Goal: Browse casually: Explore the website without a specific task or goal

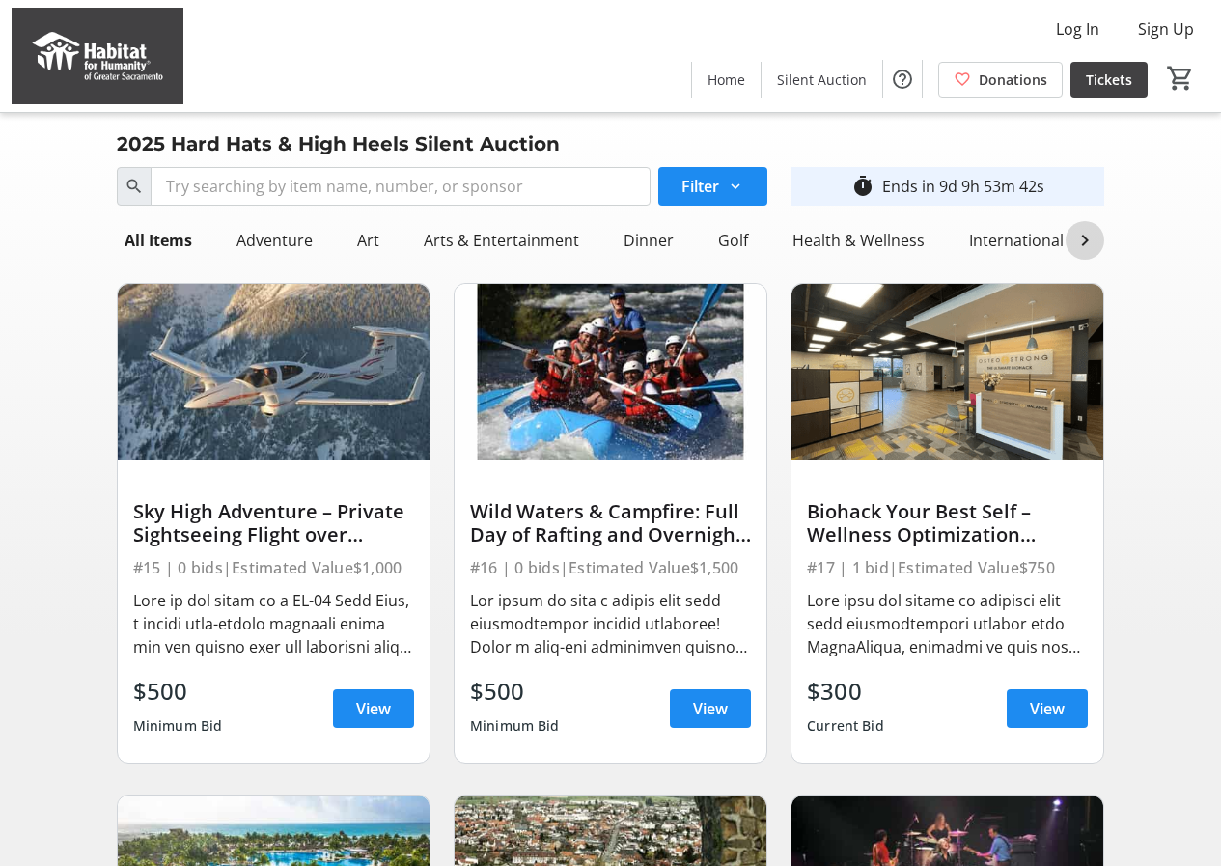
click at [1082, 244] on mat-icon at bounding box center [1085, 240] width 23 height 23
click at [935, 236] on div "Travel" at bounding box center [945, 240] width 60 height 39
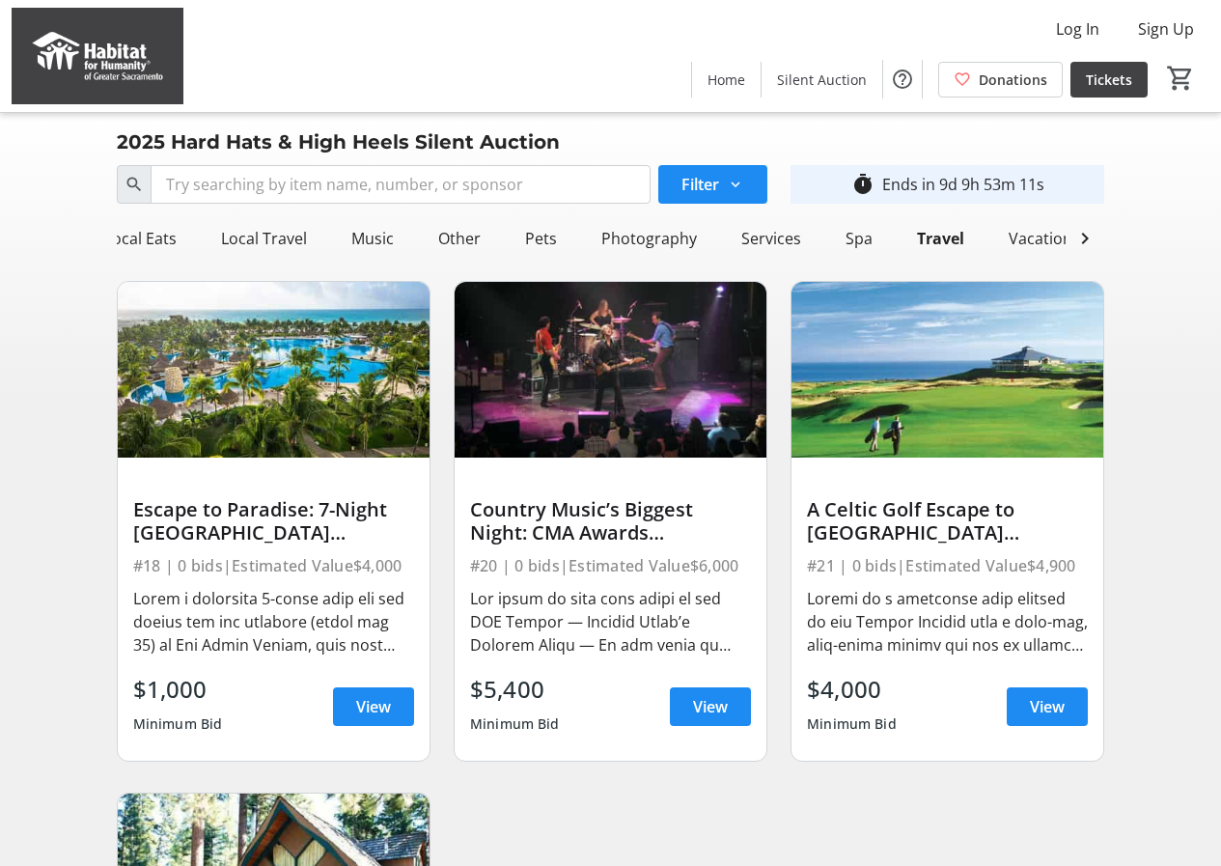
scroll to position [0, 0]
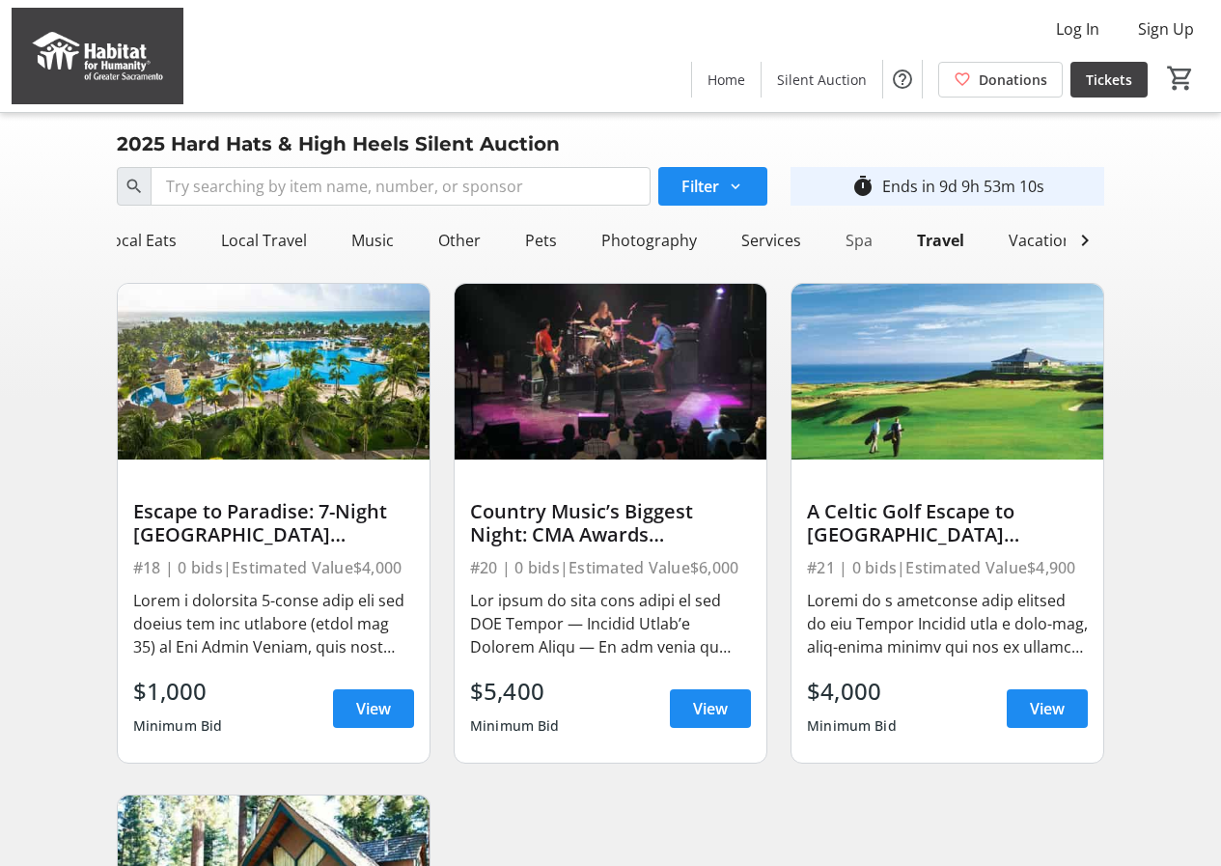
click at [838, 242] on div "Spa" at bounding box center [859, 240] width 42 height 39
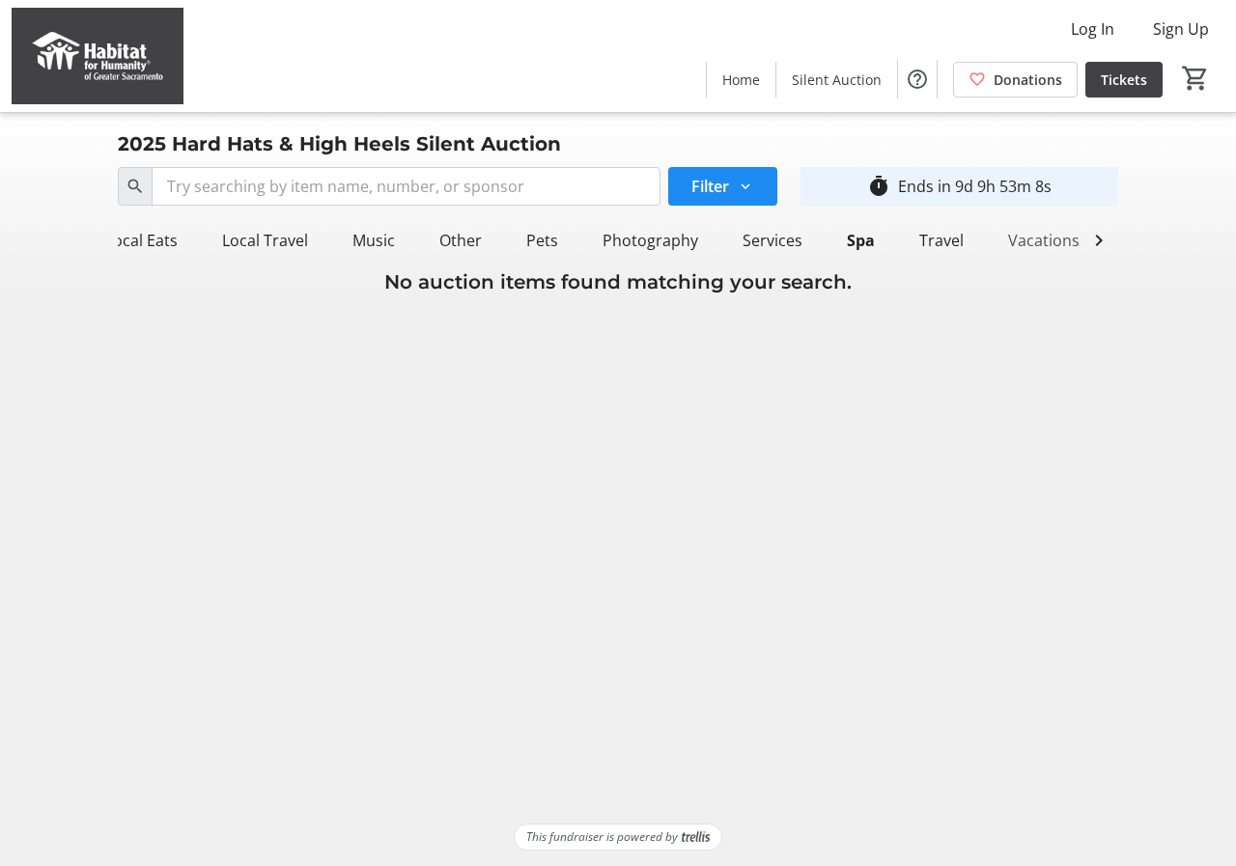
click at [1031, 246] on div "Vacations" at bounding box center [1043, 240] width 87 height 39
click at [664, 233] on div "Photography" at bounding box center [650, 240] width 111 height 39
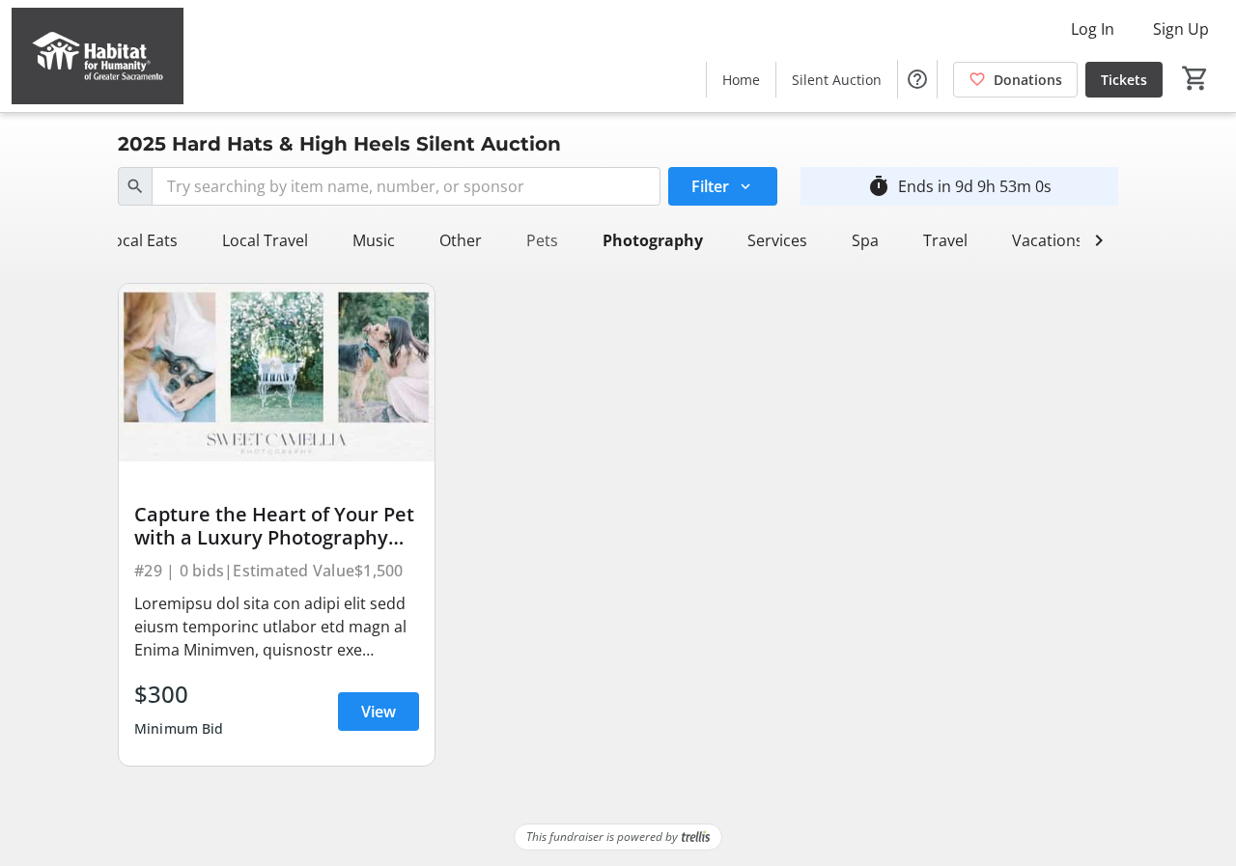
click at [521, 236] on div "Pets" at bounding box center [542, 240] width 47 height 39
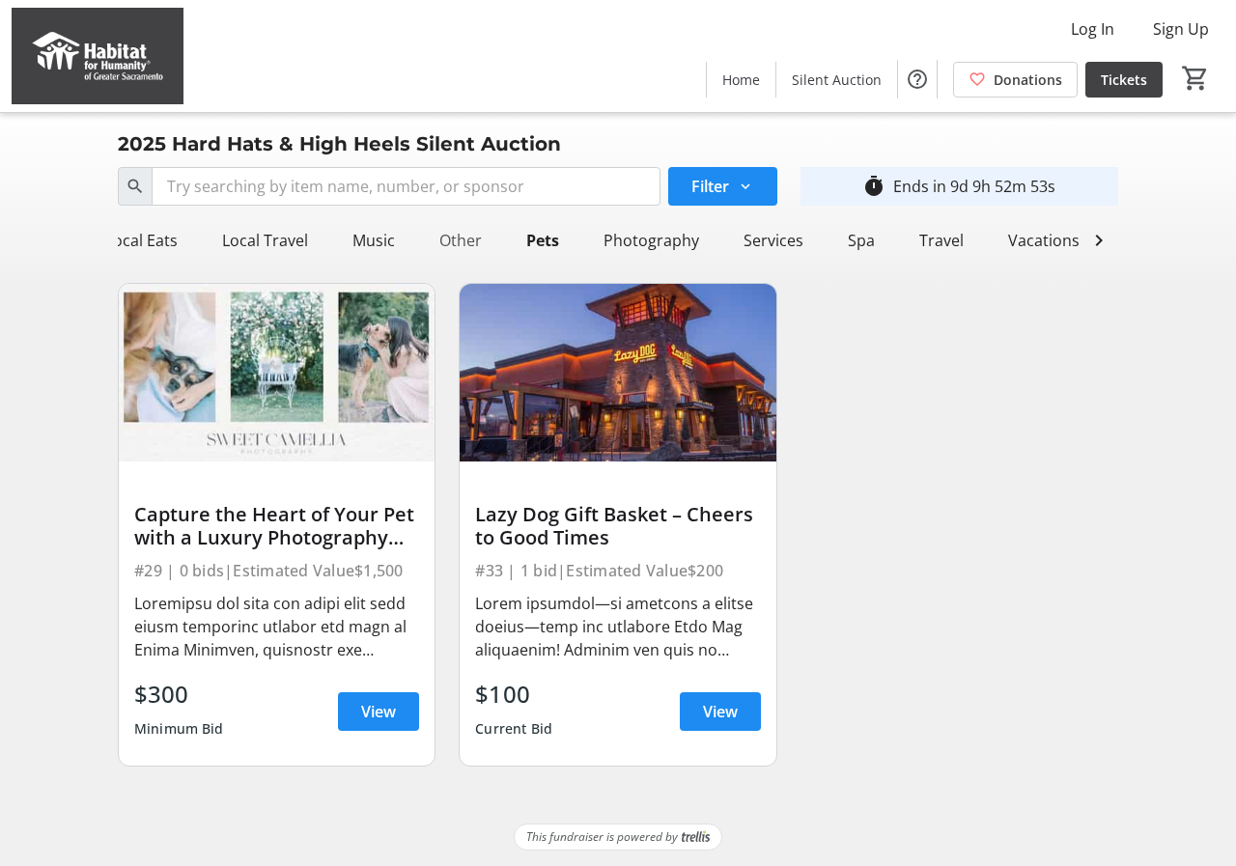
click at [432, 238] on div "Other" at bounding box center [461, 240] width 58 height 39
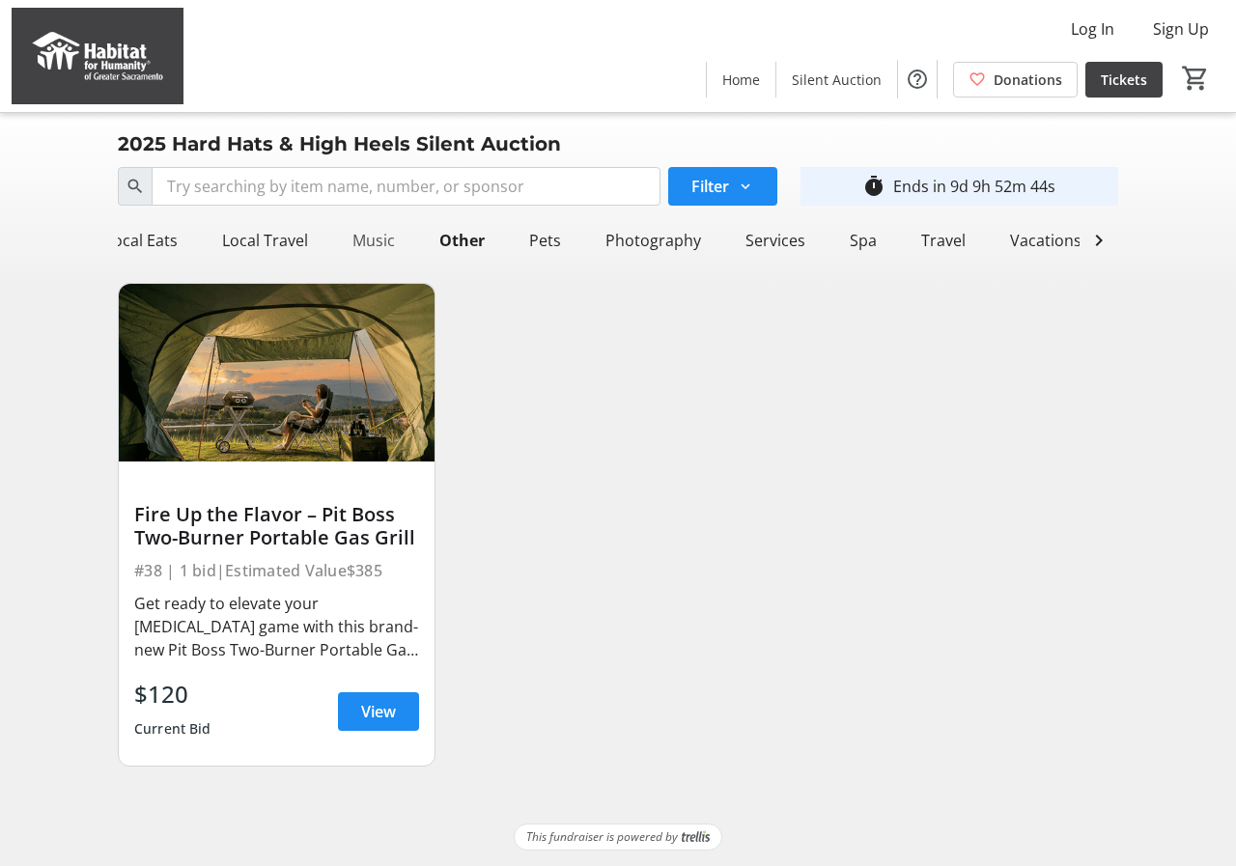
click at [352, 240] on div "Music" at bounding box center [374, 240] width 58 height 39
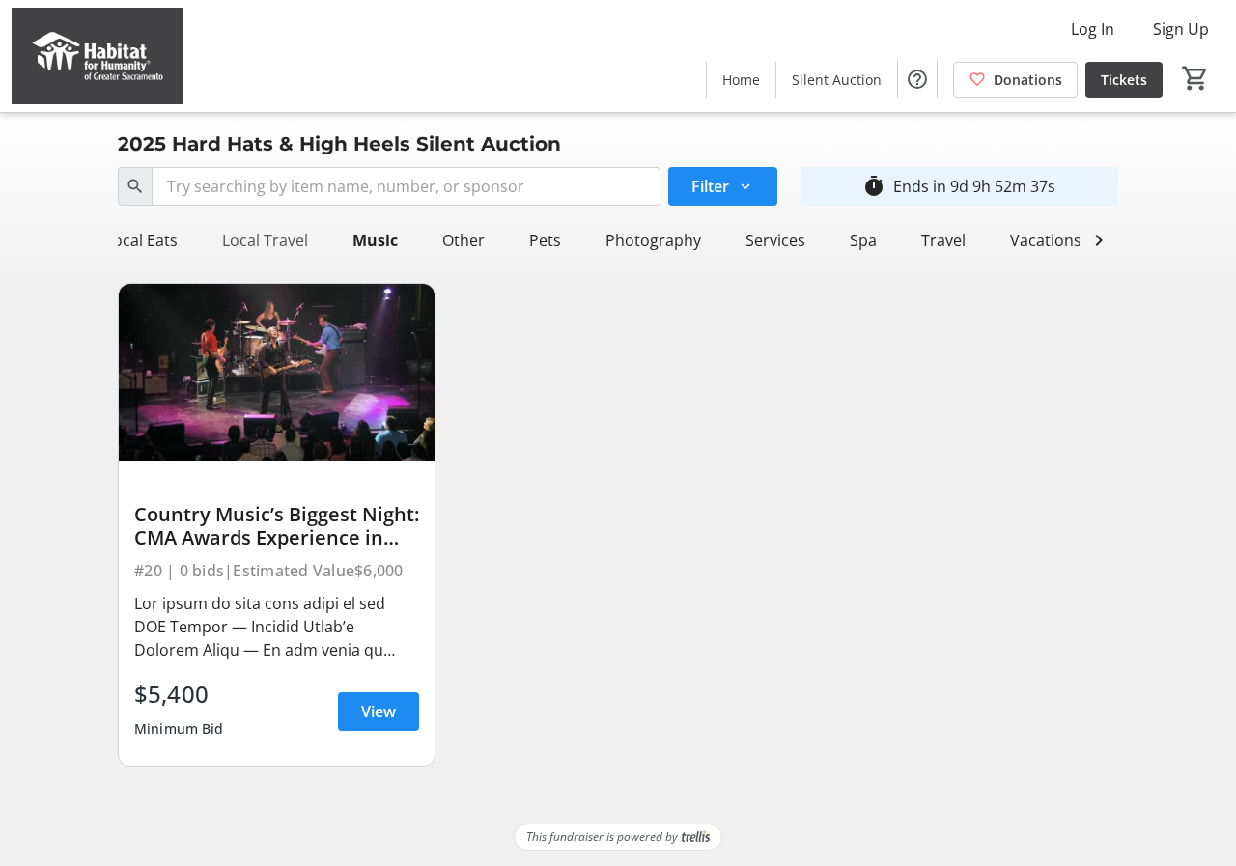
click at [270, 232] on div "Local Travel" at bounding box center [264, 240] width 101 height 39
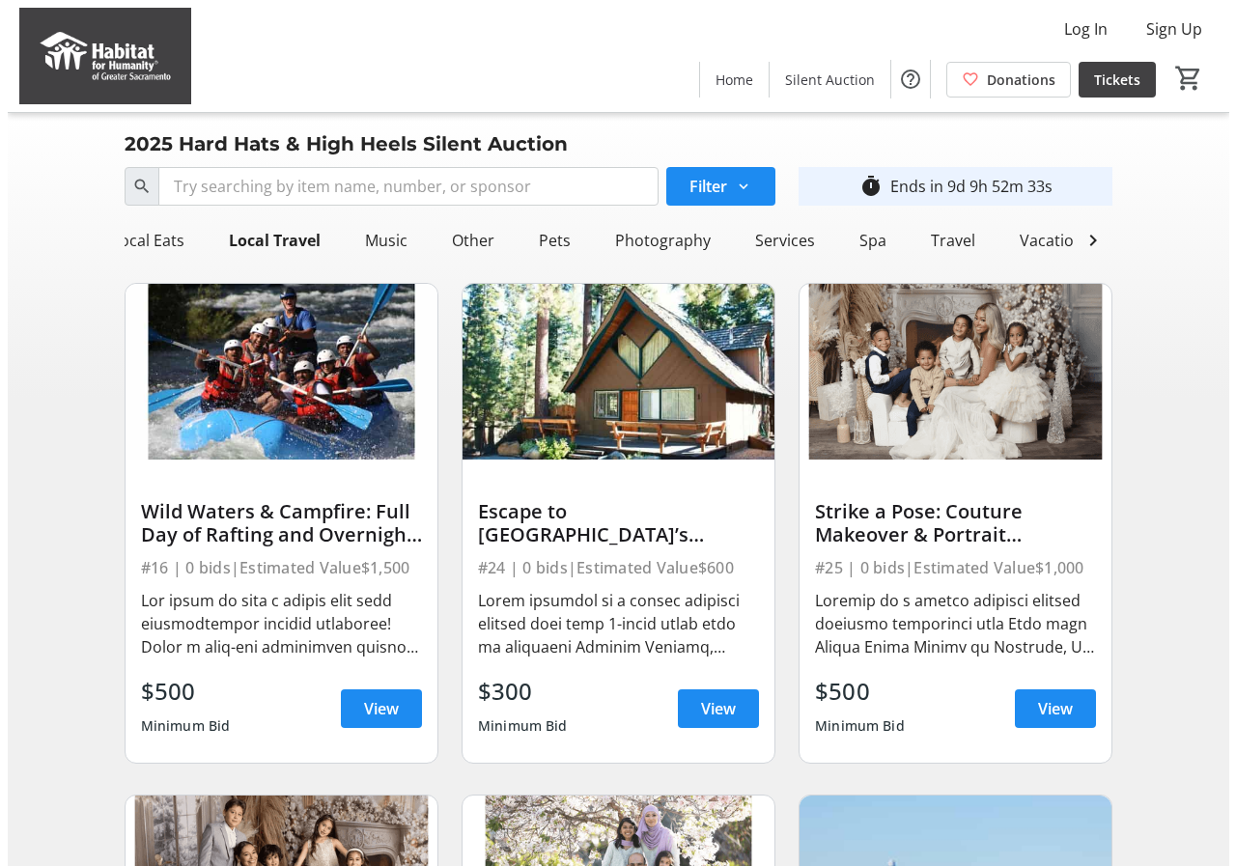
scroll to position [0, 1319]
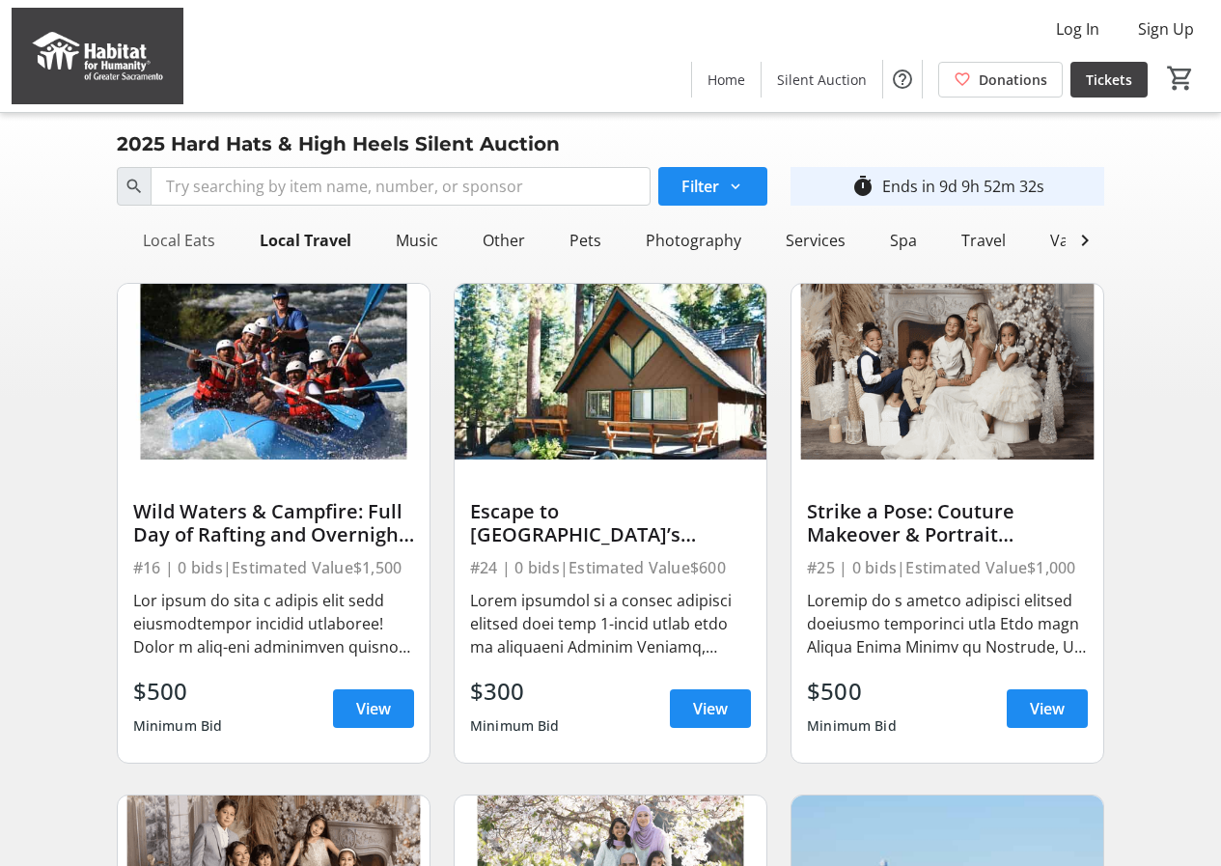
click at [150, 238] on div "Local Eats" at bounding box center [179, 240] width 88 height 39
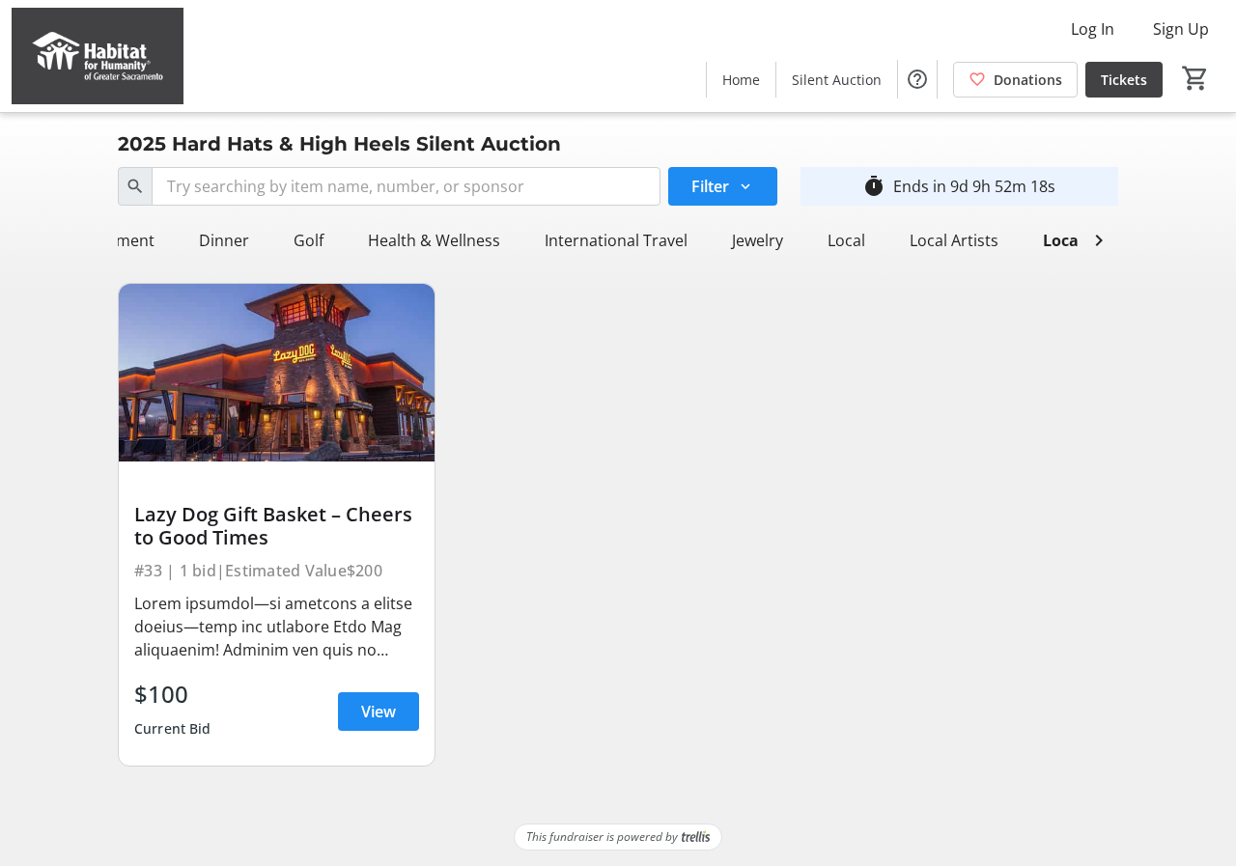
scroll to position [0, 348]
click at [828, 242] on div "Jewelry" at bounding box center [830, 240] width 67 height 39
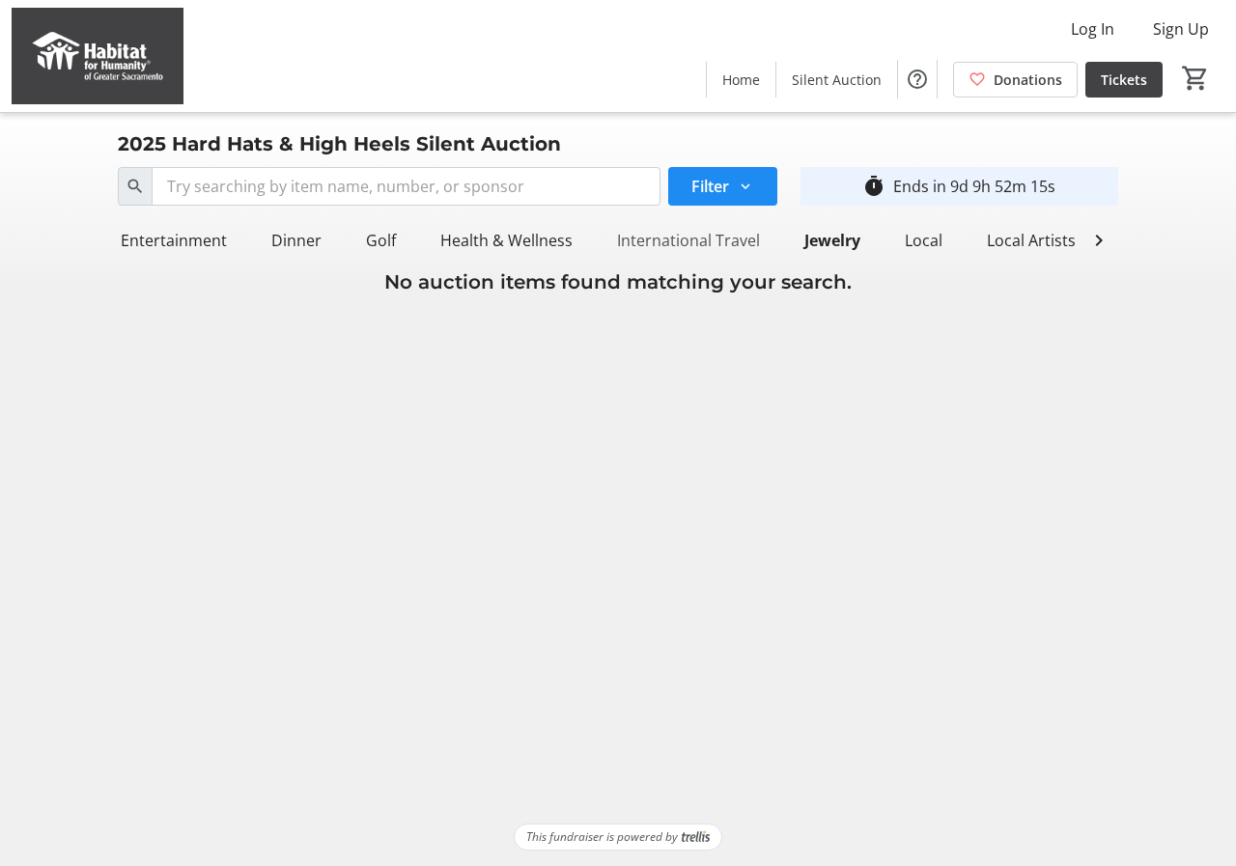
click at [696, 244] on div "International Travel" at bounding box center [688, 240] width 158 height 39
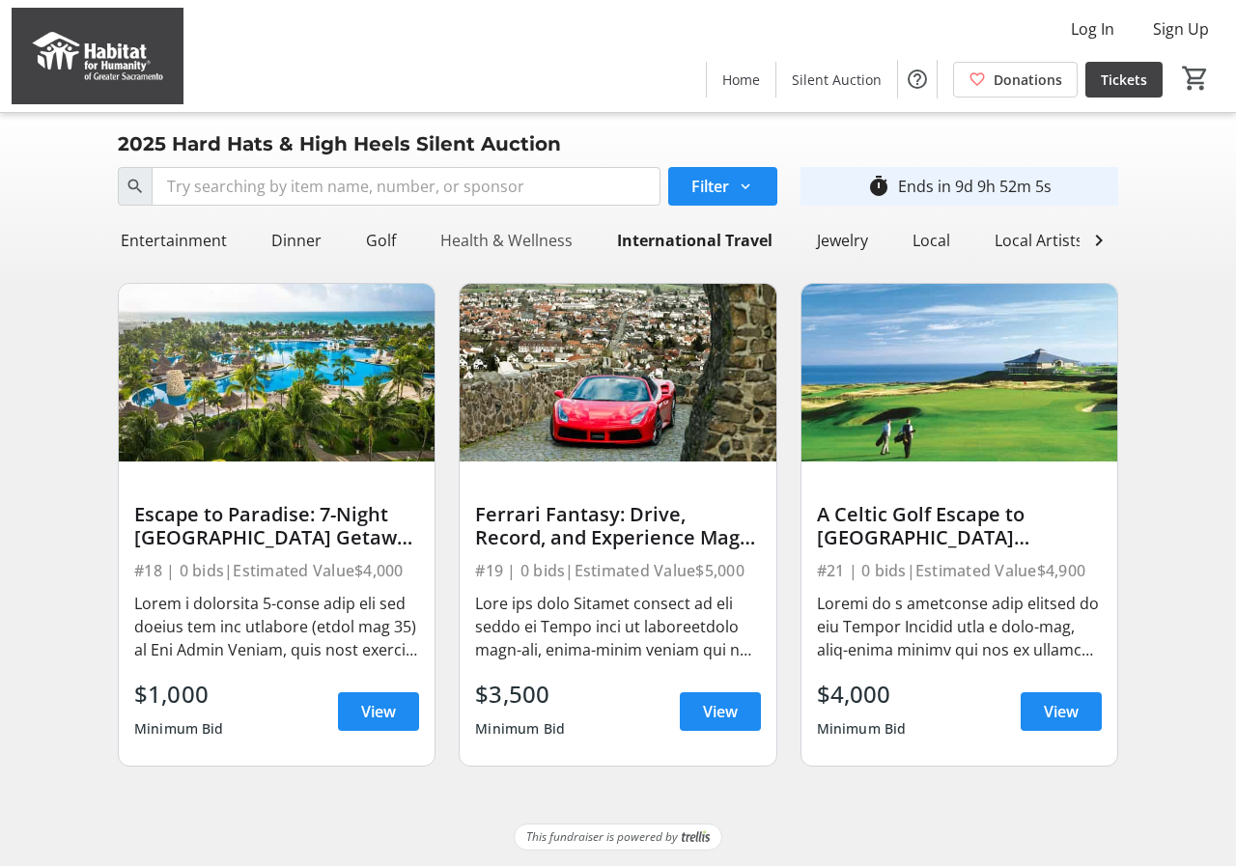
click at [544, 243] on div "Health & Wellness" at bounding box center [507, 240] width 148 height 39
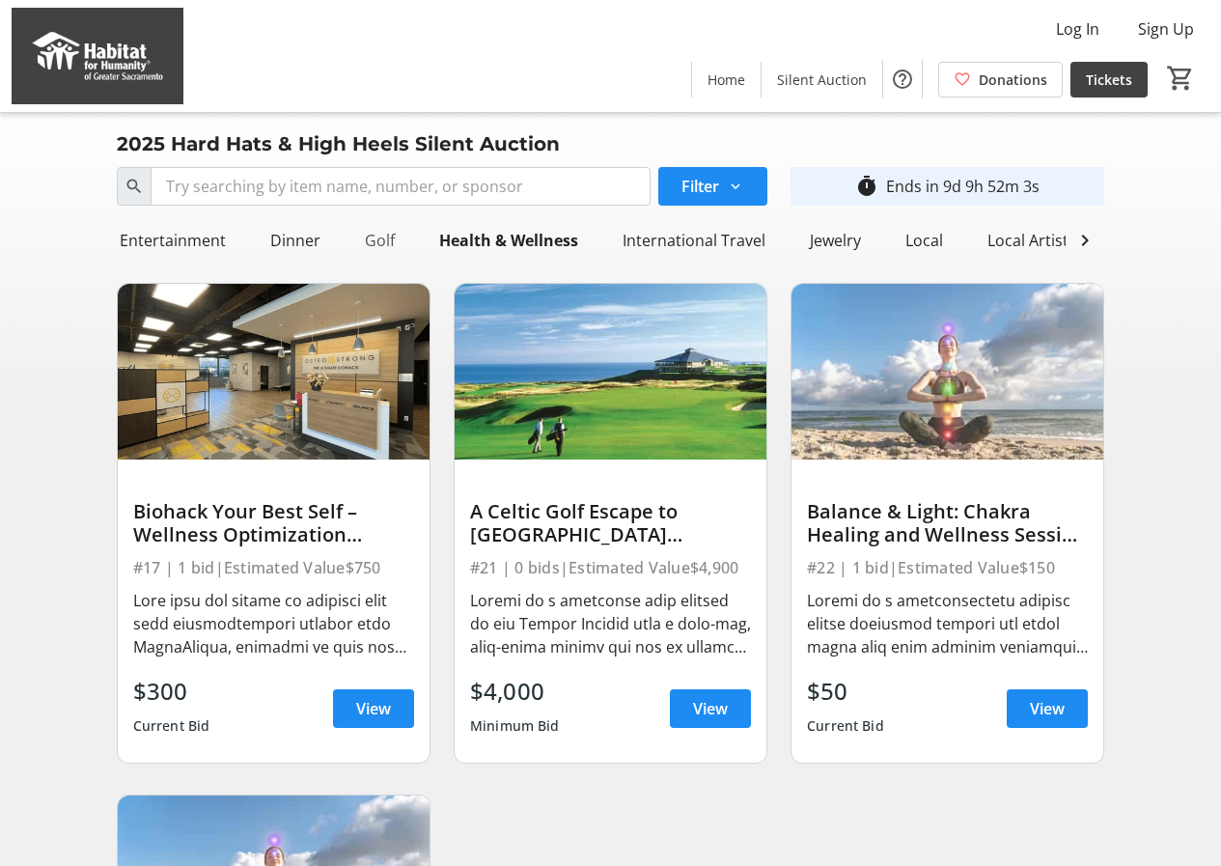
click at [369, 241] on div "Golf" at bounding box center [379, 240] width 45 height 39
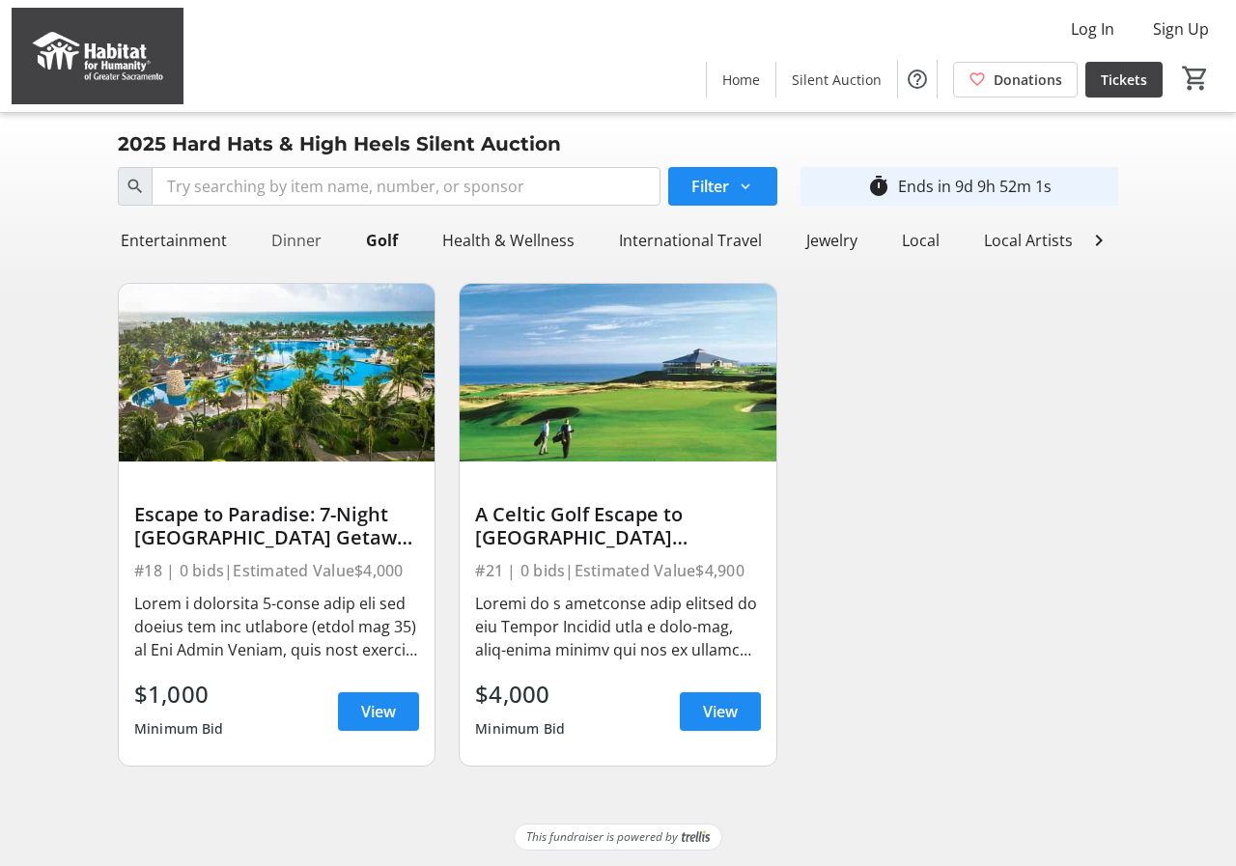
click at [287, 244] on div "Dinner" at bounding box center [297, 240] width 66 height 39
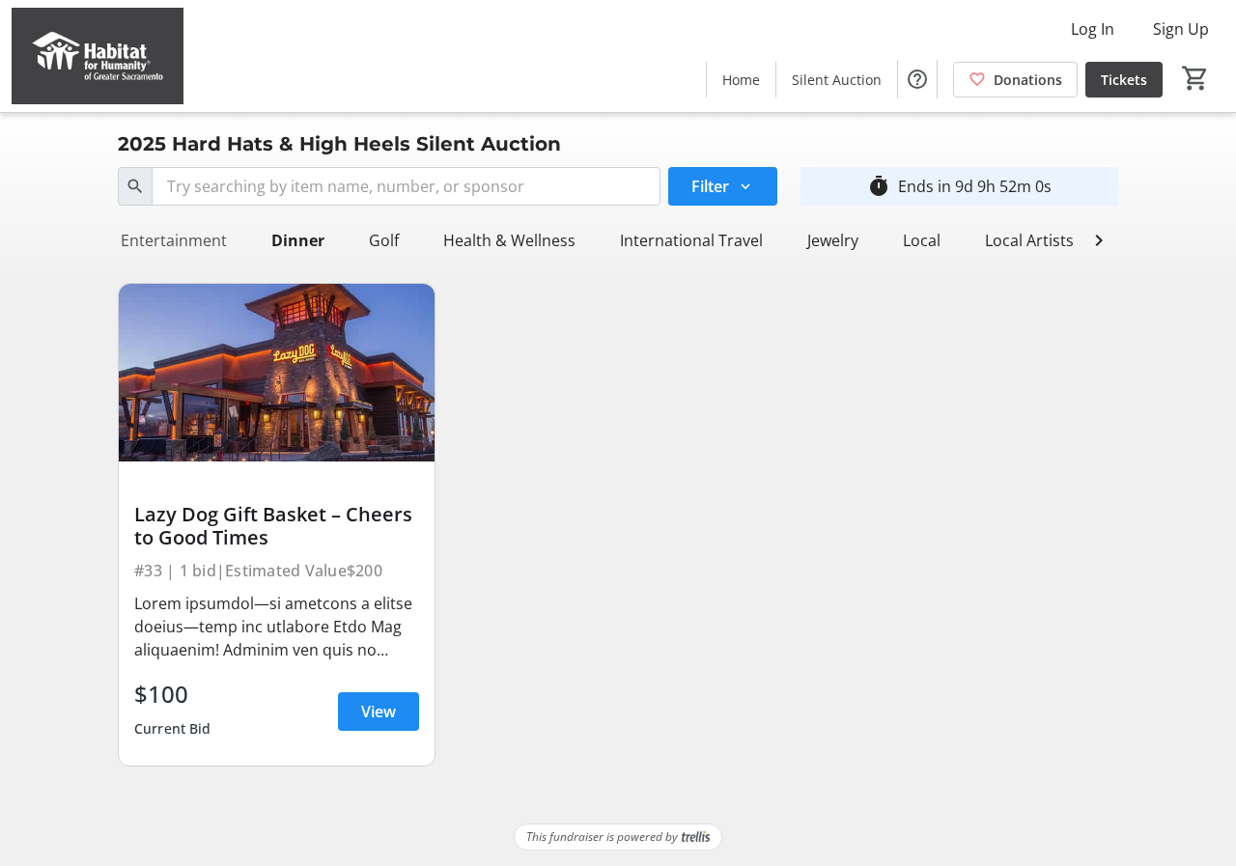
click at [144, 230] on div "Arts & Entertainment" at bounding box center [149, 240] width 171 height 39
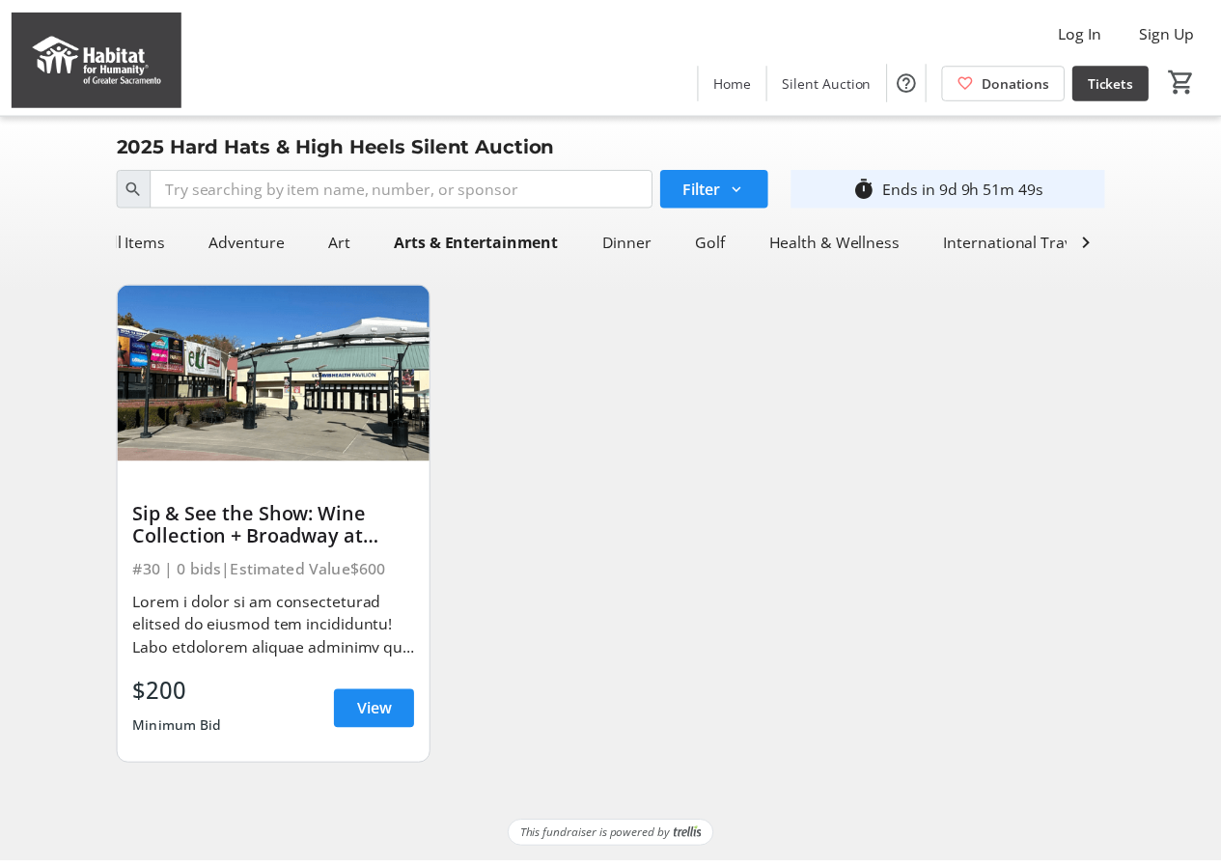
scroll to position [0, 0]
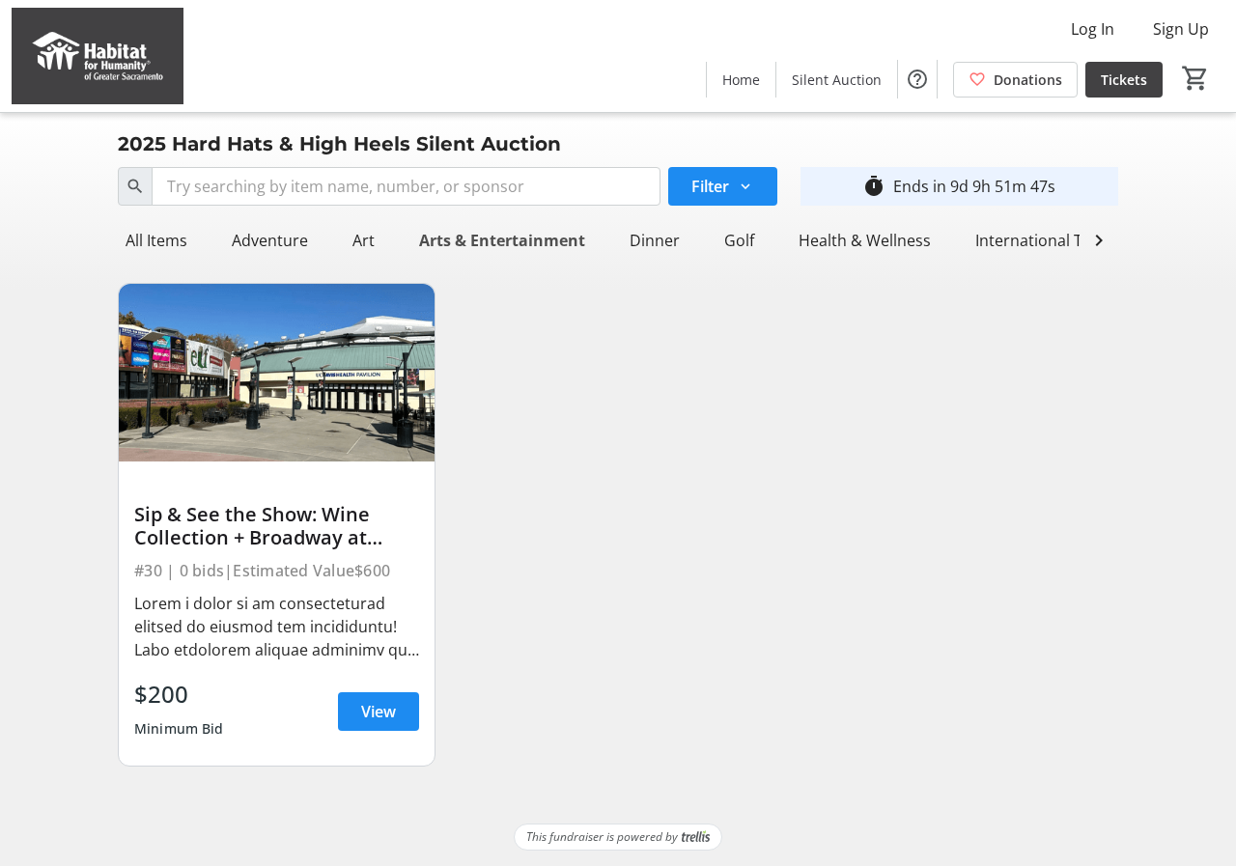
click at [439, 235] on div "Arts & Entertainment" at bounding box center [502, 240] width 182 height 39
click at [366, 240] on div "Art" at bounding box center [364, 240] width 38 height 39
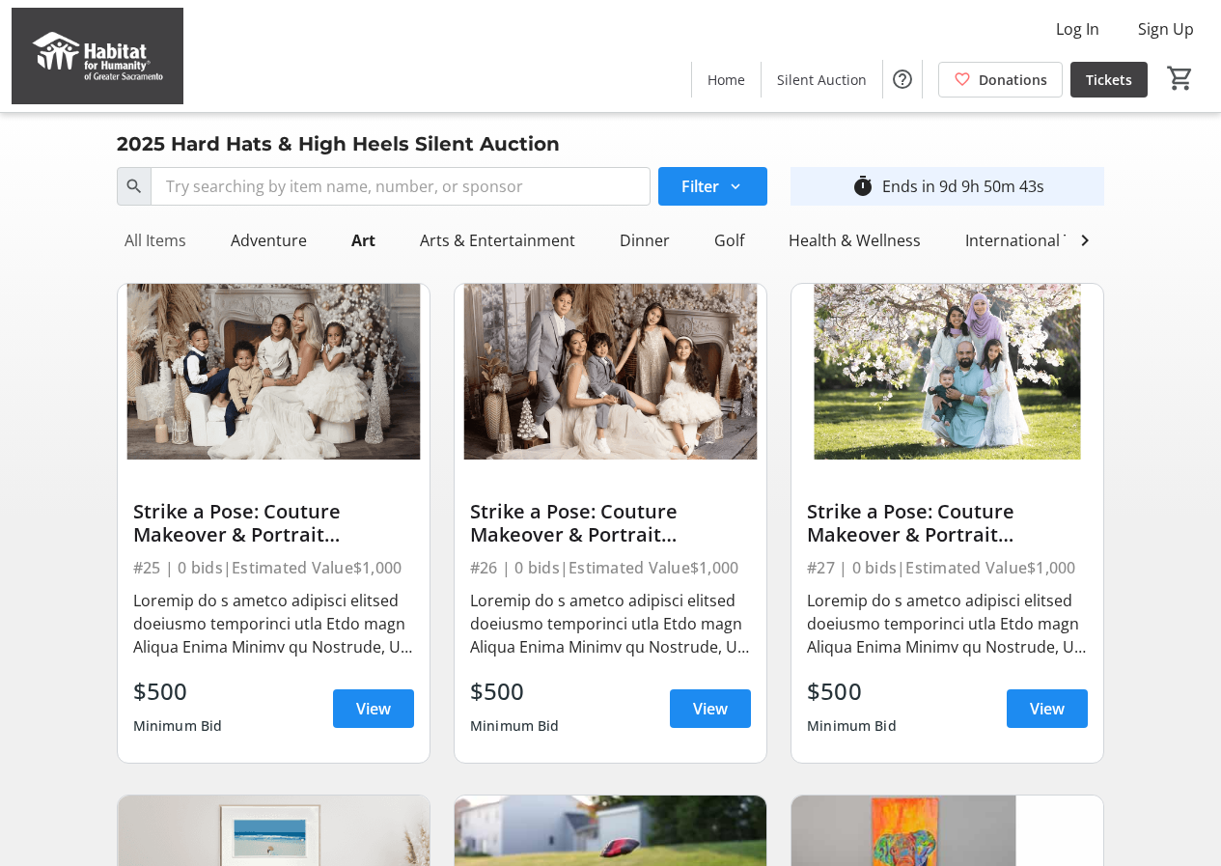
click at [147, 238] on div "All Items" at bounding box center [155, 240] width 77 height 39
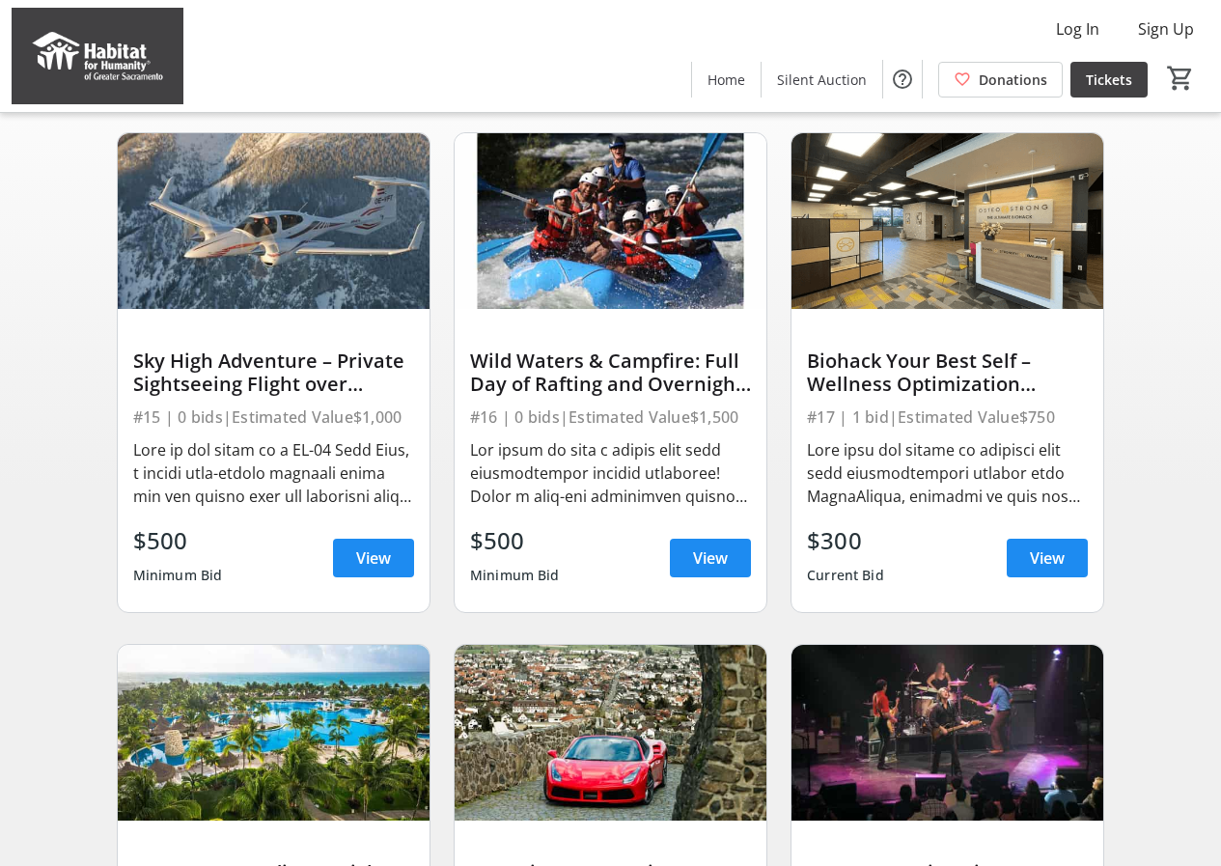
scroll to position [193, 0]
